Goal: Find specific page/section: Find specific page/section

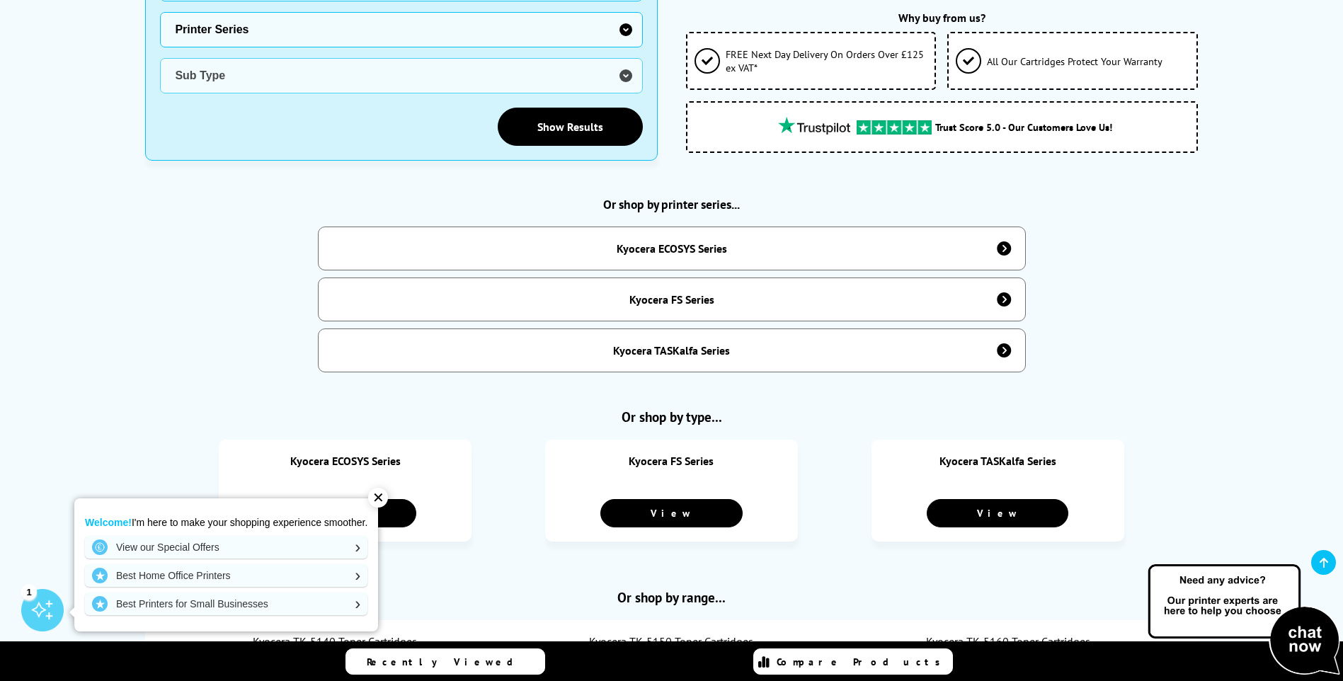
scroll to position [566, 0]
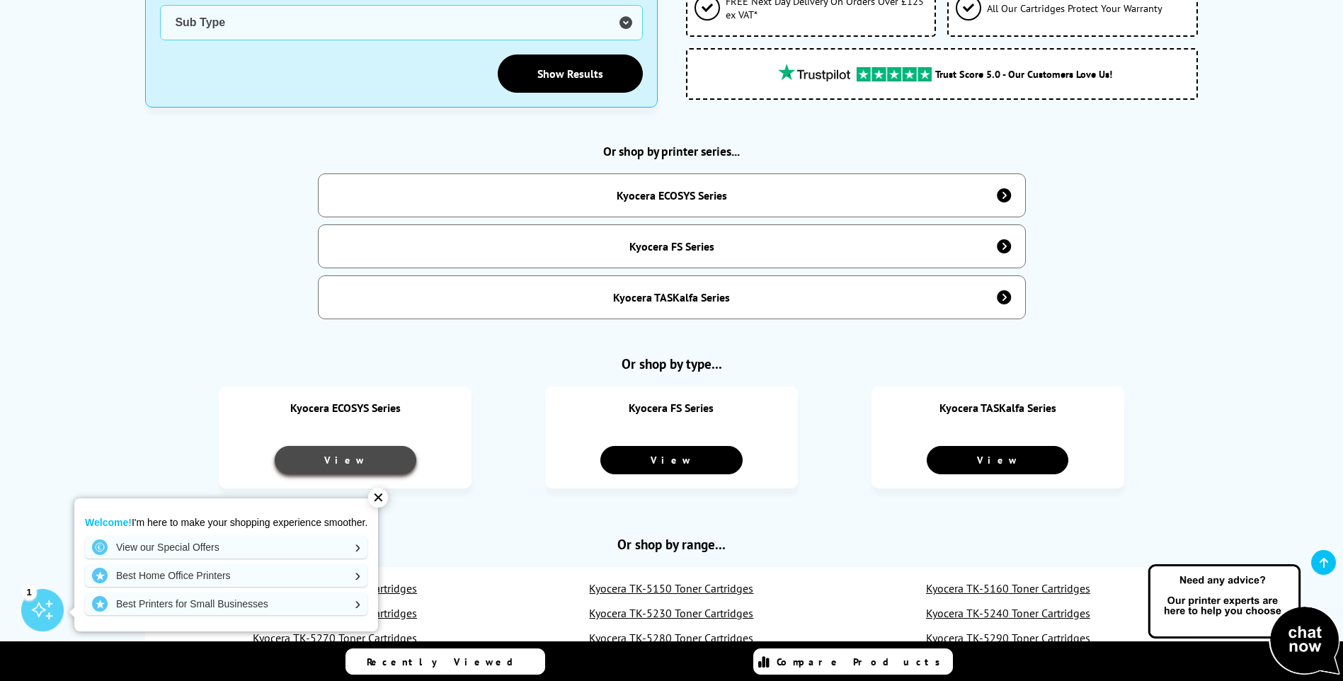
click at [367, 446] on link "View" at bounding box center [346, 460] width 142 height 28
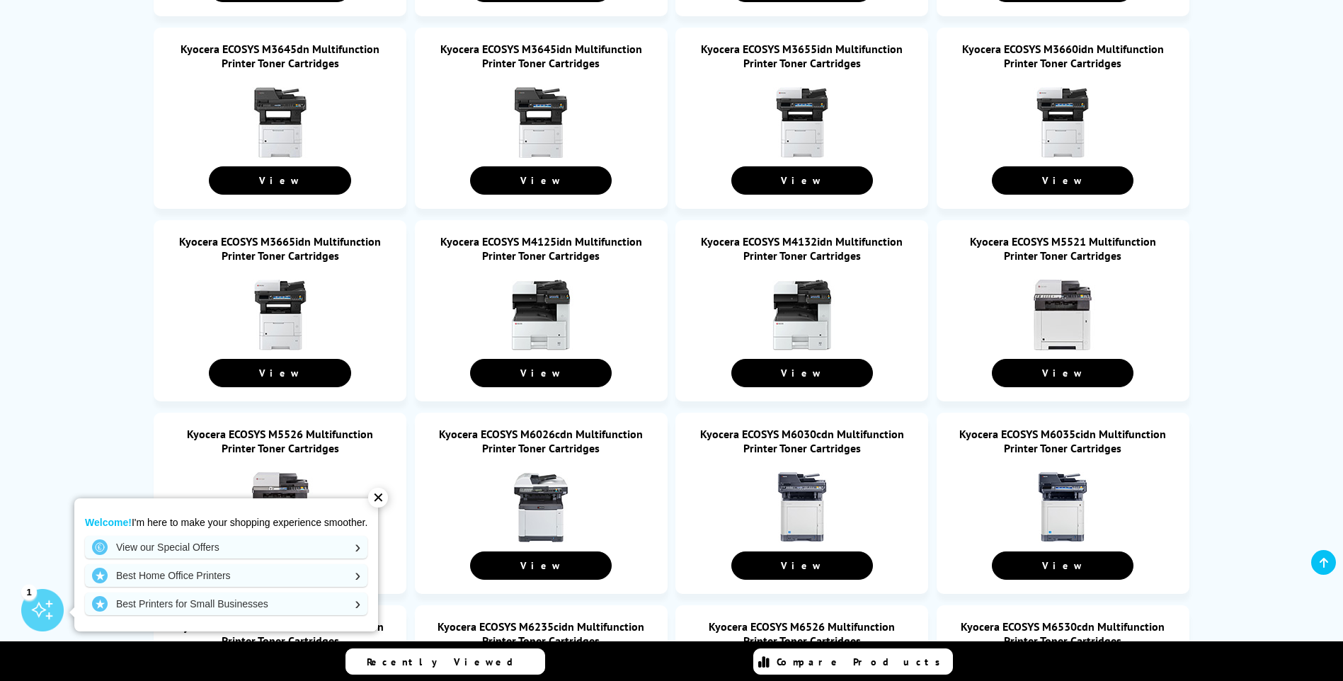
scroll to position [1628, 0]
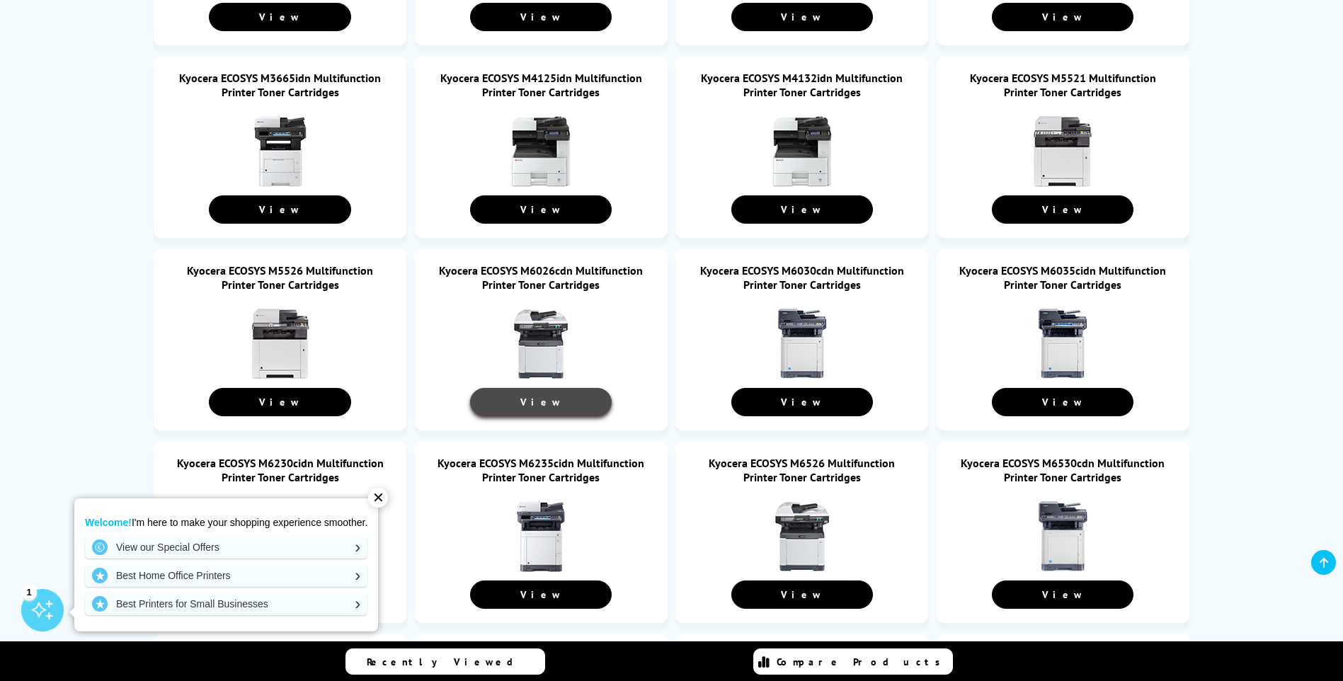
click at [547, 390] on link "View" at bounding box center [541, 402] width 142 height 28
